Goal: Task Accomplishment & Management: Complete application form

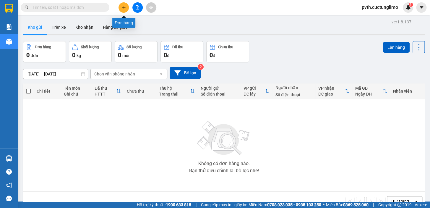
click at [127, 8] on button at bounding box center [124, 7] width 10 height 10
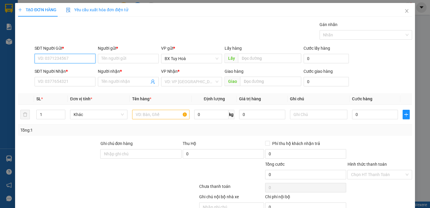
click at [79, 58] on input "SĐT Người Gửi *" at bounding box center [65, 58] width 61 height 9
click at [77, 69] on div "0384870155 - tài" at bounding box center [64, 70] width 53 height 7
type input "0384870155"
type input "tài"
type input "0961053423"
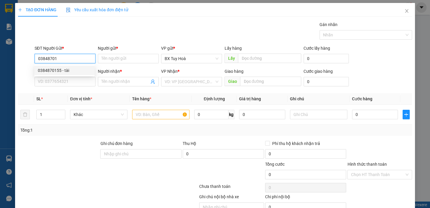
type input "nam"
type input "50.000"
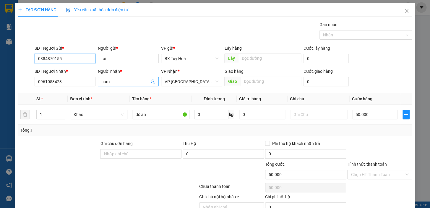
type input "0384870155"
drag, startPoint x: 116, startPoint y: 84, endPoint x: 85, endPoint y: 100, distance: 34.8
click at [86, 100] on div "Transit Pickup Surcharge Ids Transit Deliver Surcharge Ids Transit Deliver Surc…" at bounding box center [215, 123] width 394 height 204
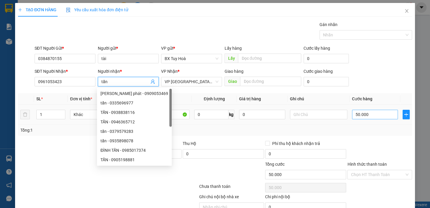
type input "tấn"
click at [373, 117] on input "50.000" at bounding box center [375, 114] width 46 height 9
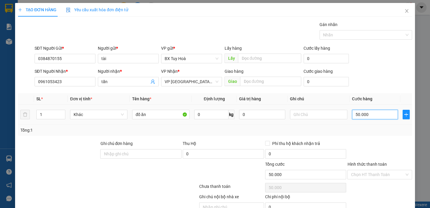
type input "6"
type input "60"
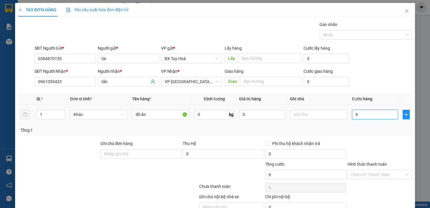
type input "60"
type input "600"
type input "6.000"
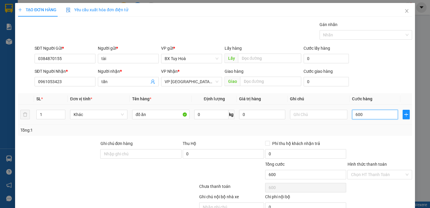
type input "6.000"
type input "60.000"
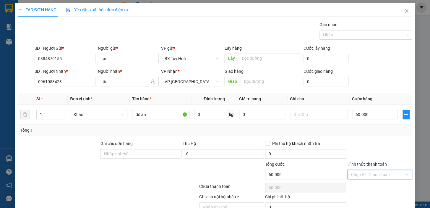
click at [377, 174] on input "Hình thức thanh toán" at bounding box center [378, 174] width 54 height 9
click at [372, 186] on div "Tại văn phòng" at bounding box center [376, 186] width 57 height 7
type input "0"
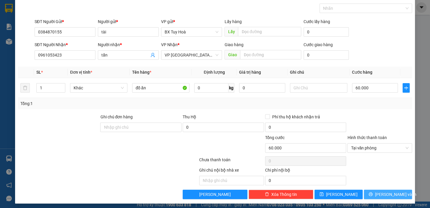
click at [372, 195] on button "[PERSON_NAME] và In" at bounding box center [388, 194] width 48 height 9
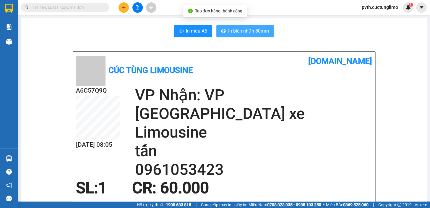
click at [248, 30] on span "In biên nhận 80mm" at bounding box center [248, 30] width 41 height 7
drag, startPoint x: 235, startPoint y: 30, endPoint x: 238, endPoint y: 30, distance: 3.3
click at [238, 30] on span "In biên nhận 80mm" at bounding box center [248, 30] width 41 height 7
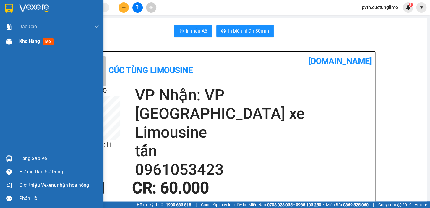
click at [19, 43] on span "Kho hàng" at bounding box center [29, 41] width 21 height 6
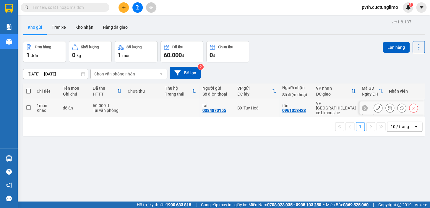
click at [29, 105] on input "checkbox" at bounding box center [28, 107] width 4 height 4
checkbox input "true"
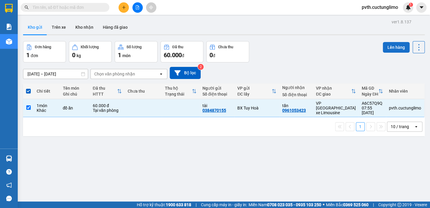
click at [395, 46] on button "Lên hàng" at bounding box center [396, 47] width 27 height 11
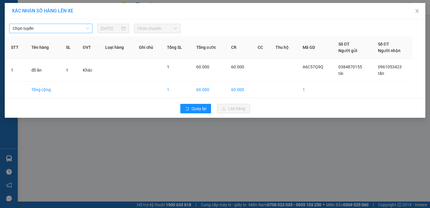
click at [44, 27] on span "Chọn tuyến" at bounding box center [51, 28] width 76 height 9
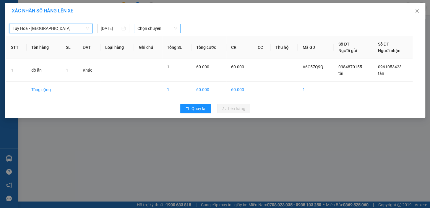
click at [140, 29] on span "Chọn chuyến" at bounding box center [158, 28] width 40 height 9
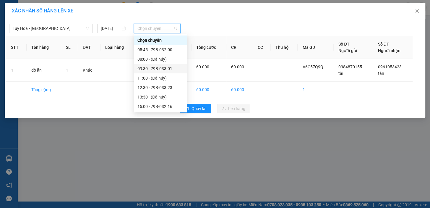
click at [155, 67] on div "09:30 - 79B-033.01" at bounding box center [161, 68] width 46 height 7
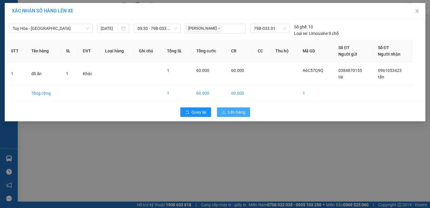
click at [230, 110] on span "Lên hàng" at bounding box center [236, 112] width 17 height 7
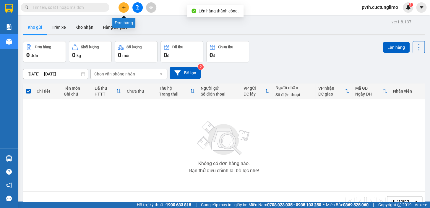
click at [125, 9] on icon "plus" at bounding box center [124, 7] width 4 height 4
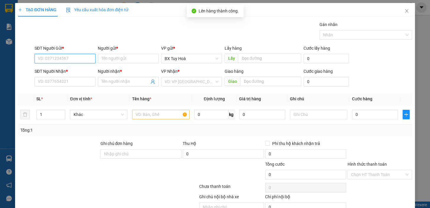
click at [76, 62] on input "SĐT Người Gửi *" at bounding box center [65, 58] width 61 height 9
click at [77, 72] on div "0799477794 - phúc" at bounding box center [64, 70] width 53 height 7
type input "0799477794"
type input "phúc"
type input "0905128568"
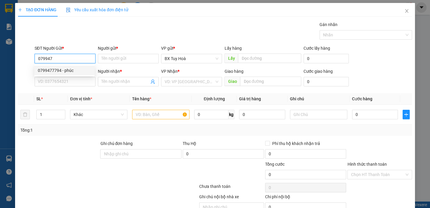
type input "HOÀNG"
type input "30.000"
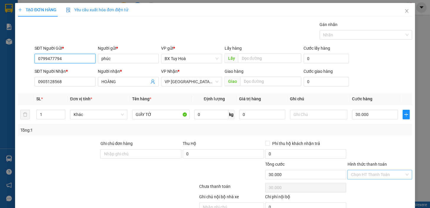
type input "0799477794"
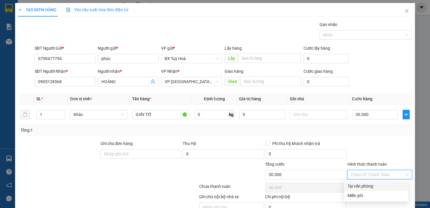
click at [367, 175] on input "Hình thức thanh toán" at bounding box center [378, 174] width 54 height 9
click at [361, 185] on div "Tại văn phòng" at bounding box center [376, 186] width 57 height 7
type input "0"
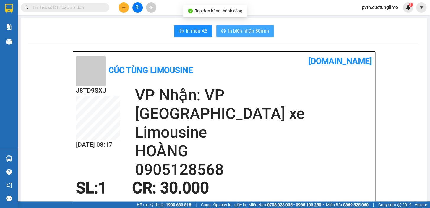
click at [265, 30] on span "In biên nhận 80mm" at bounding box center [248, 30] width 41 height 7
click at [247, 32] on span "In biên nhận 80mm" at bounding box center [248, 30] width 41 height 7
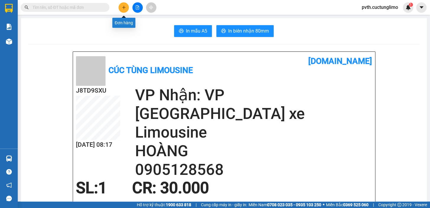
click at [125, 8] on icon "plus" at bounding box center [124, 7] width 4 height 4
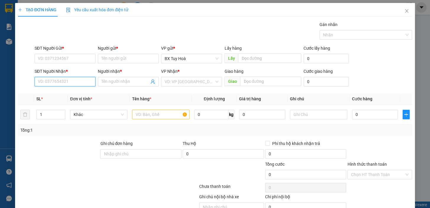
click at [77, 79] on input "SĐT Người Nhận *" at bounding box center [65, 81] width 61 height 9
click at [72, 93] on div "0869757235 - hiển" at bounding box center [64, 93] width 53 height 7
type input "0869757235"
type input "hiển"
type input "40.000"
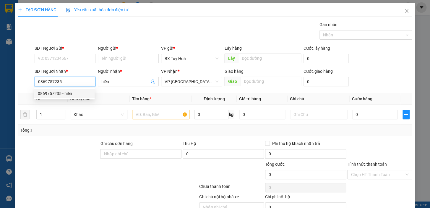
type input "40.000"
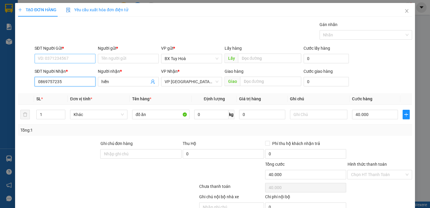
type input "0869757235"
click at [82, 60] on input "SĐT Người Gửi *" at bounding box center [65, 58] width 61 height 9
click at [76, 69] on div "0911367273 - hiệp" at bounding box center [64, 70] width 53 height 7
type input "0911367273"
type input "hiệp"
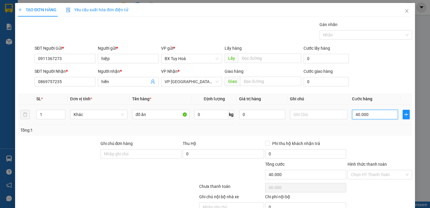
click at [379, 116] on input "40.000" at bounding box center [375, 114] width 46 height 9
type input "5"
type input "50"
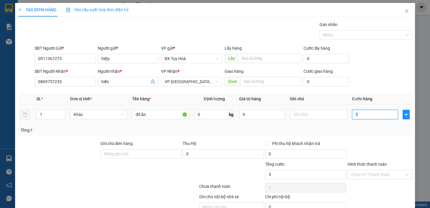
type input "50"
type input "500"
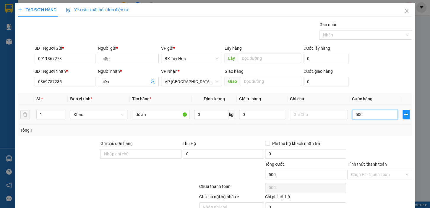
type input "5.000"
type input "50.000"
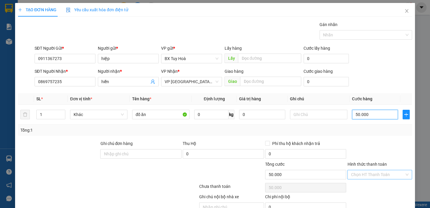
type input "50.000"
click at [377, 172] on input "Hình thức thanh toán" at bounding box center [378, 174] width 54 height 9
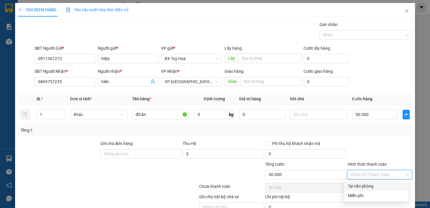
click at [377, 187] on div "Tại văn phòng" at bounding box center [376, 186] width 57 height 7
type input "0"
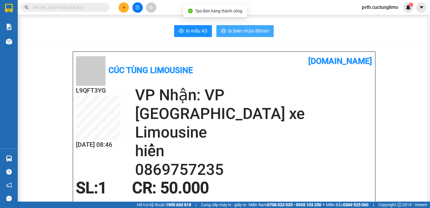
click at [238, 30] on span "In biên nhận 80mm" at bounding box center [248, 30] width 41 height 7
click at [251, 28] on span "In biên nhận 80mm" at bounding box center [248, 30] width 41 height 7
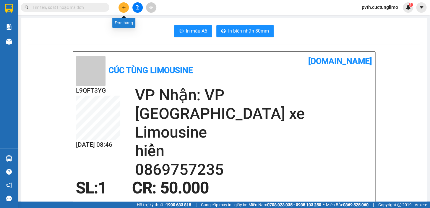
click at [124, 7] on icon "plus" at bounding box center [124, 7] width 4 height 4
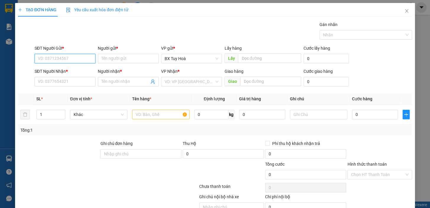
click at [90, 59] on input "SĐT Người Gửi *" at bounding box center [65, 58] width 61 height 9
type input "0912012405"
click at [85, 69] on div "0912012405 - THÀNH" at bounding box center [64, 70] width 53 height 7
type input "THÀNH"
type input "0905190868"
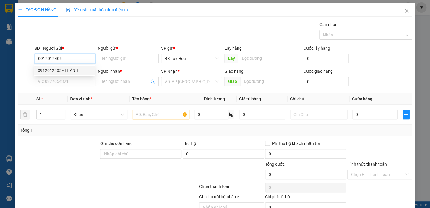
type input "thiết"
type input "30.000"
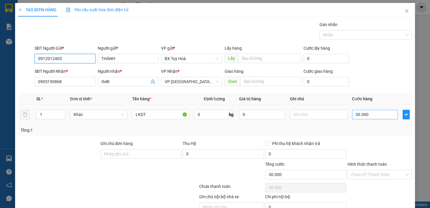
type input "0912012405"
click at [373, 117] on input "30.000" at bounding box center [375, 114] width 46 height 9
type input "4"
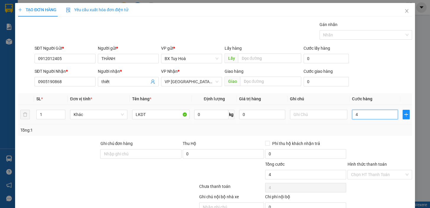
type input "40"
type input "400"
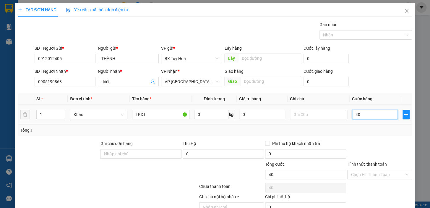
type input "400"
type input "4.000"
click at [368, 174] on input "Hình thức thanh toán" at bounding box center [378, 174] width 54 height 9
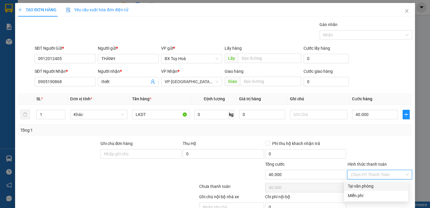
click at [366, 188] on div "Tại văn phòng" at bounding box center [376, 186] width 57 height 7
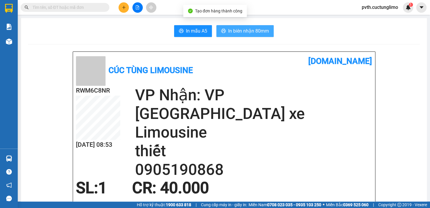
click at [243, 28] on span "In biên nhận 80mm" at bounding box center [248, 30] width 41 height 7
click at [236, 33] on span "In biên nhận 80mm" at bounding box center [248, 30] width 41 height 7
